Goal: Book appointment/travel/reservation

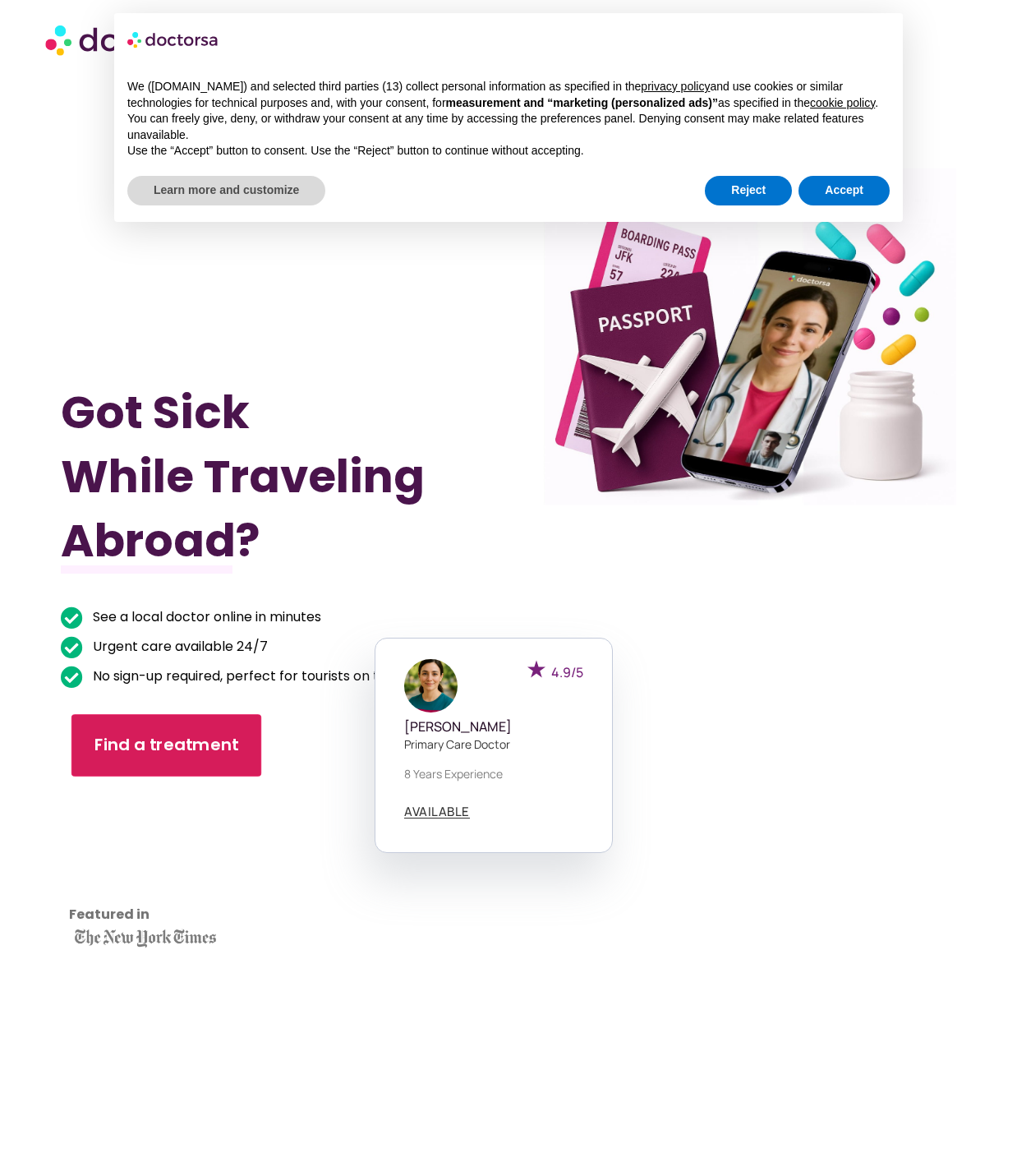
click at [165, 745] on span "Find a treatment" at bounding box center [167, 745] width 145 height 23
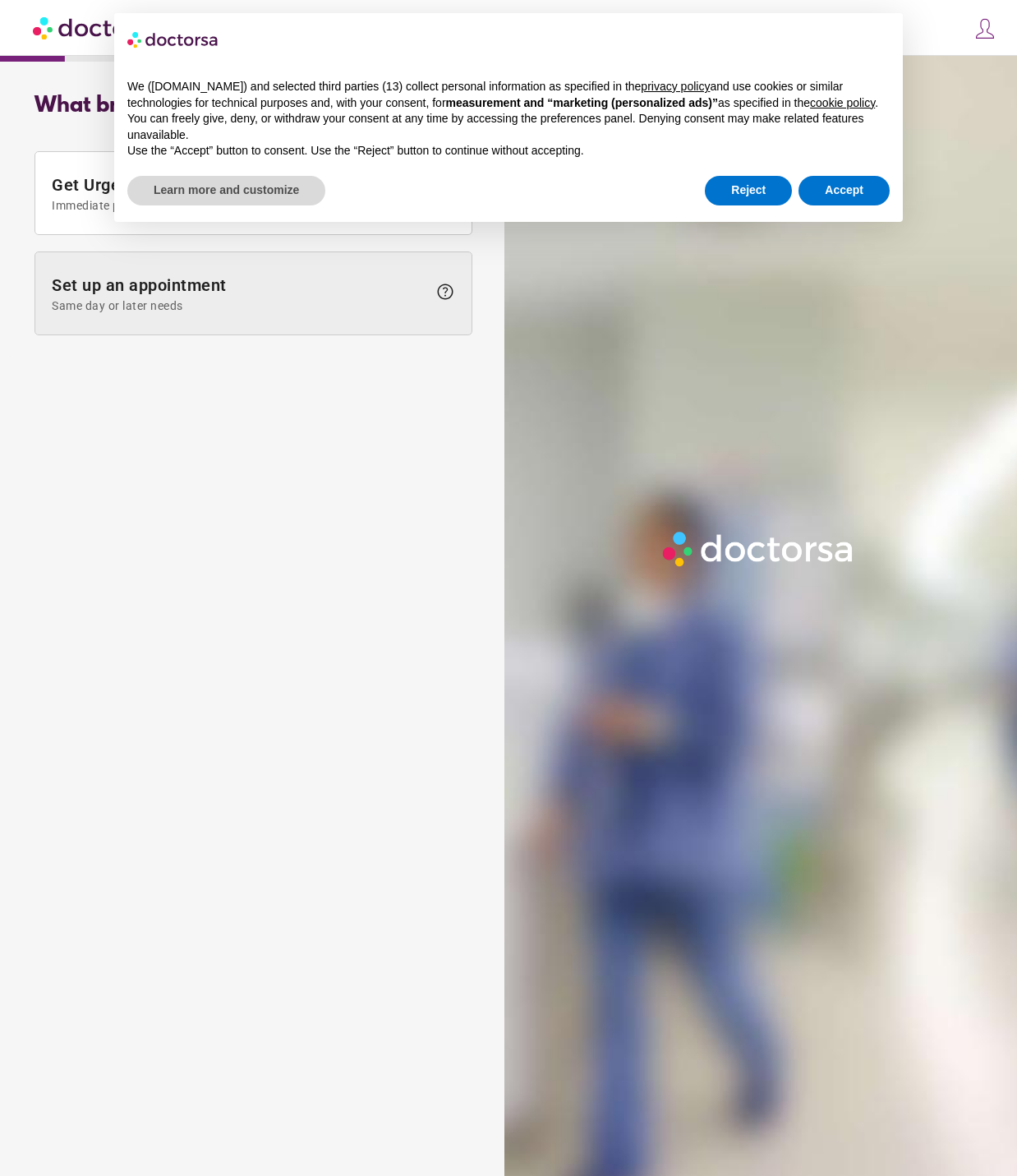
click at [155, 273] on span at bounding box center [253, 293] width 436 height 82
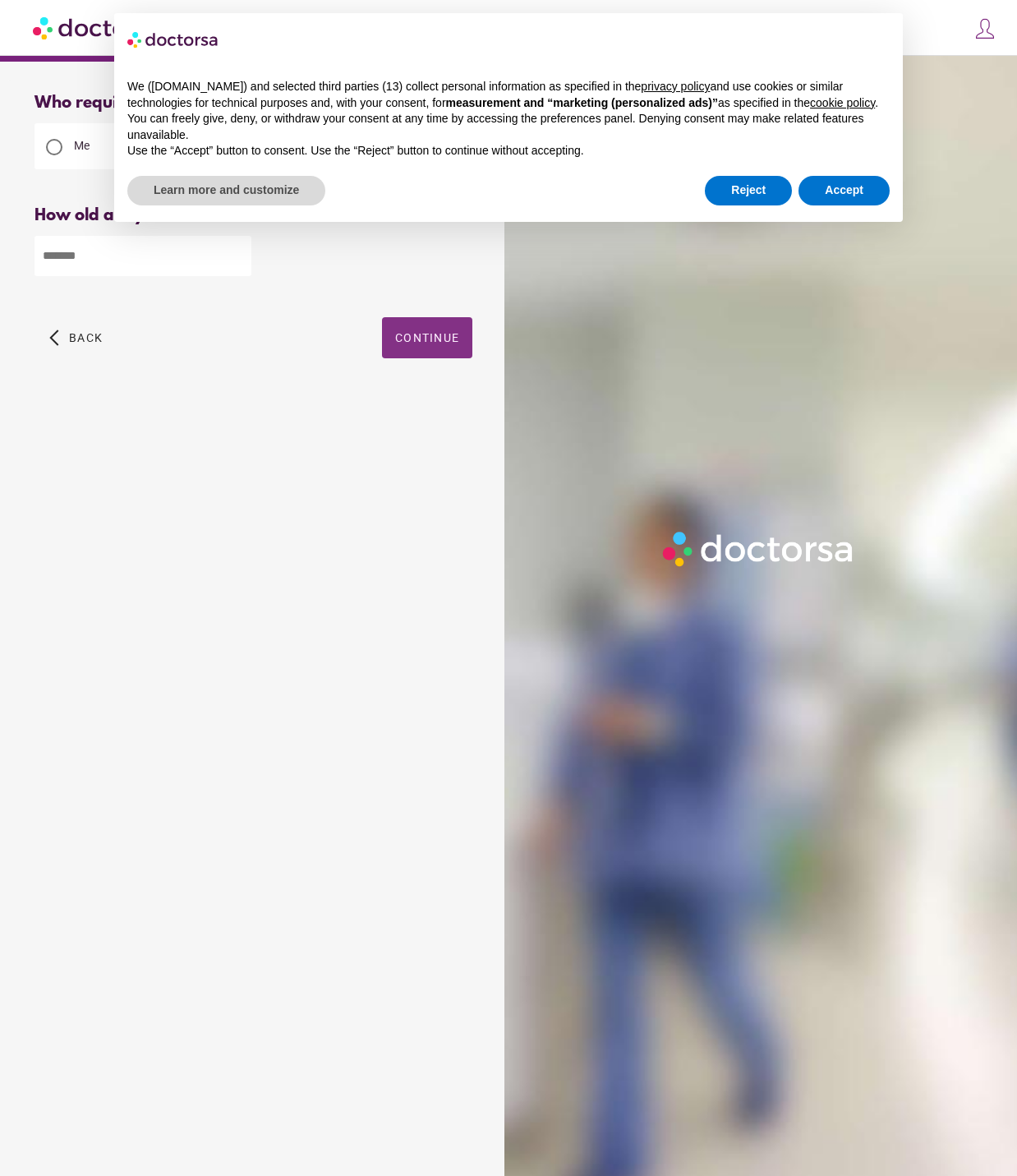
click at [427, 340] on span "Continue" at bounding box center [427, 337] width 64 height 13
